Goal: Task Accomplishment & Management: Manage account settings

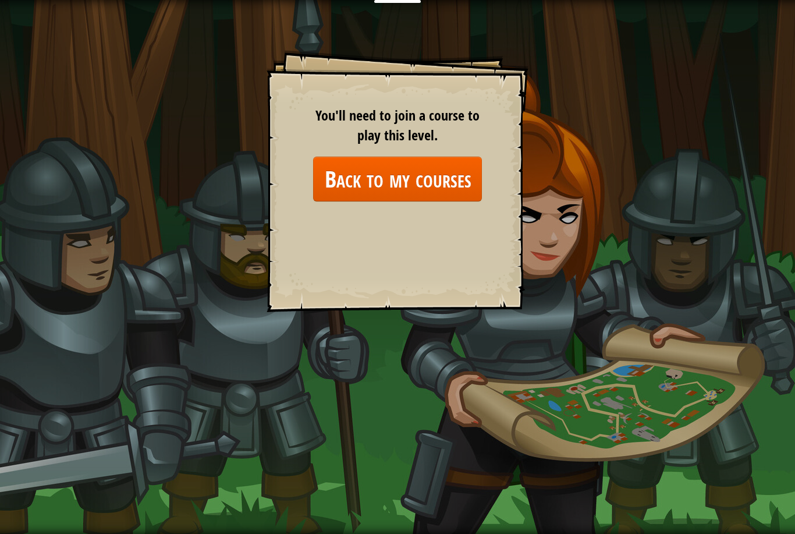
click at [329, 176] on link "Back to my courses" at bounding box center [397, 179] width 169 height 45
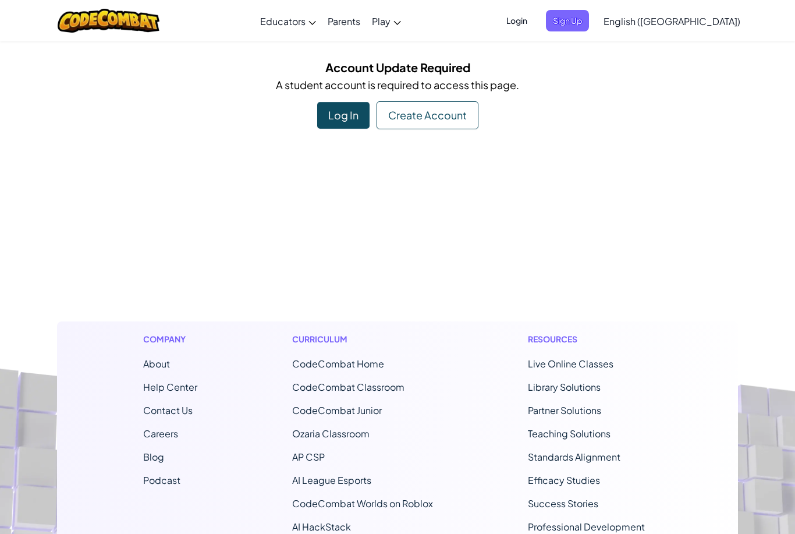
click at [534, 21] on span "Login" at bounding box center [516, 21] width 35 height 22
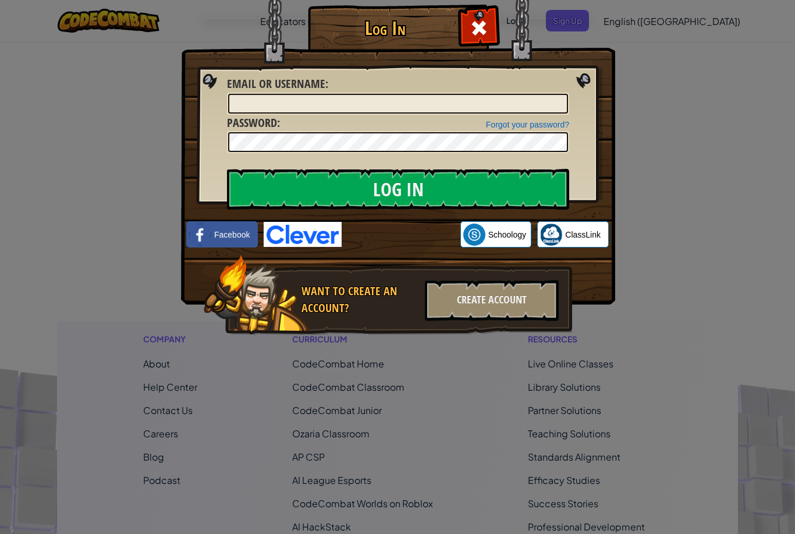
click at [314, 191] on input "Log In" at bounding box center [398, 189] width 342 height 41
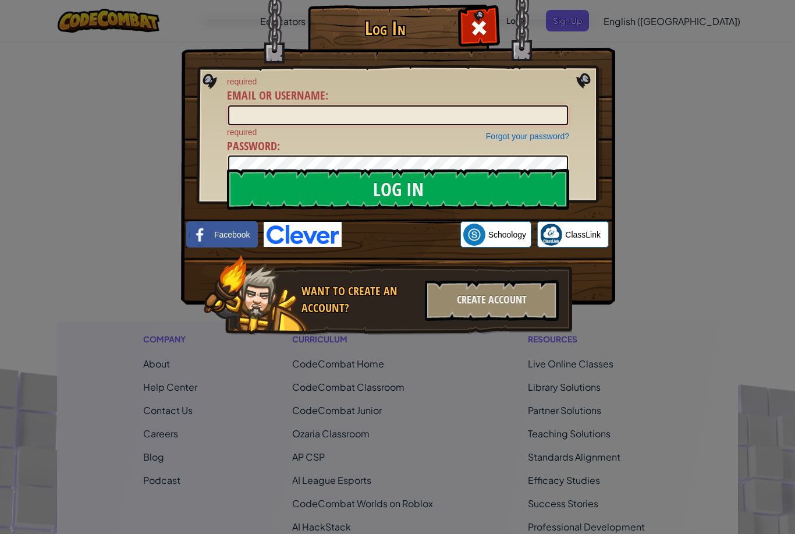
click at [289, 114] on input "Email or Username :" at bounding box center [398, 115] width 340 height 20
type input "[EMAIL_ADDRESS][DOMAIN_NAME]"
click at [398, 189] on input "Log In" at bounding box center [398, 189] width 342 height 41
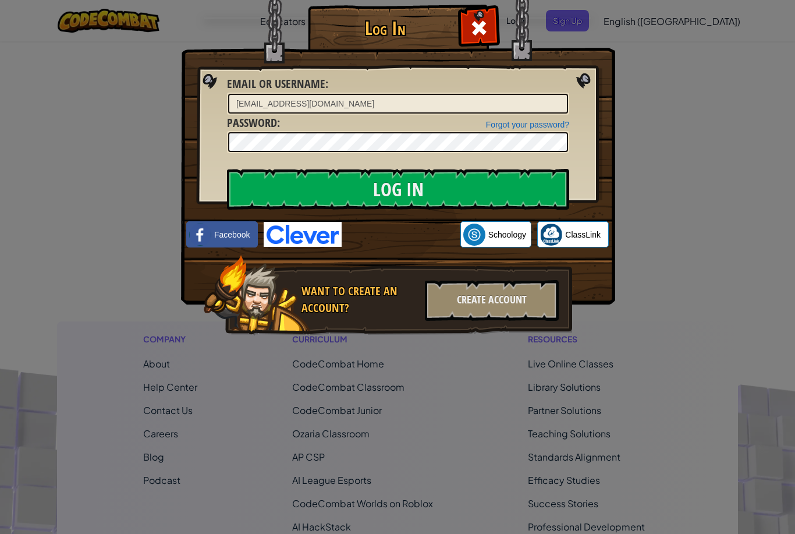
click at [278, 190] on input "Log In" at bounding box center [398, 189] width 342 height 41
